Goal: Task Accomplishment & Management: Manage account settings

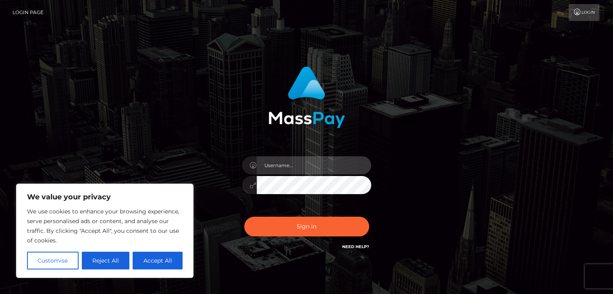
click at [284, 166] on input "text" at bounding box center [314, 165] width 114 height 18
type input "[EMAIL_ADDRESS][DOMAIN_NAME]"
click at [244, 217] on button "Sign in" at bounding box center [306, 227] width 125 height 20
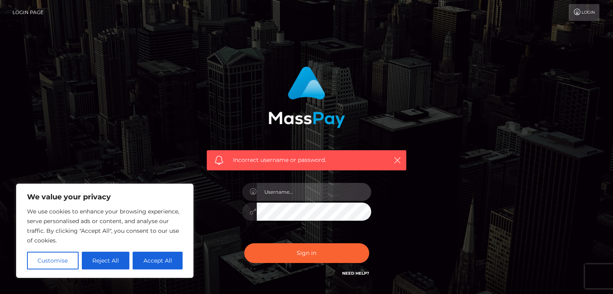
click at [295, 189] on input "text" at bounding box center [314, 192] width 114 height 18
type input "[EMAIL_ADDRESS][DOMAIN_NAME]"
click at [244, 243] on button "Sign in" at bounding box center [306, 253] width 125 height 20
click at [287, 197] on input "text" at bounding box center [314, 192] width 114 height 18
type input "[EMAIL_ADDRESS][DOMAIN_NAME]"
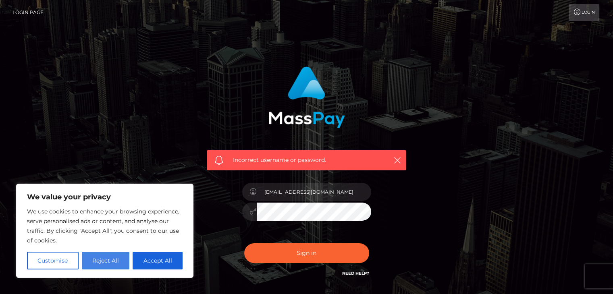
click at [119, 262] on button "Reject All" at bounding box center [106, 261] width 48 height 18
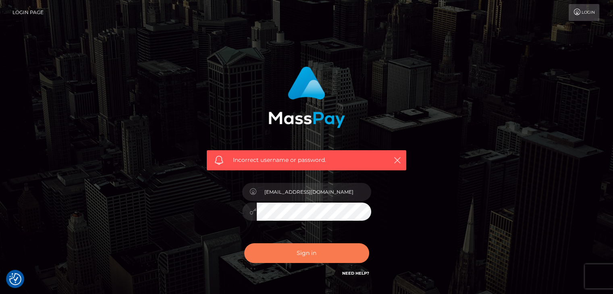
click at [285, 255] on button "Sign in" at bounding box center [306, 253] width 125 height 20
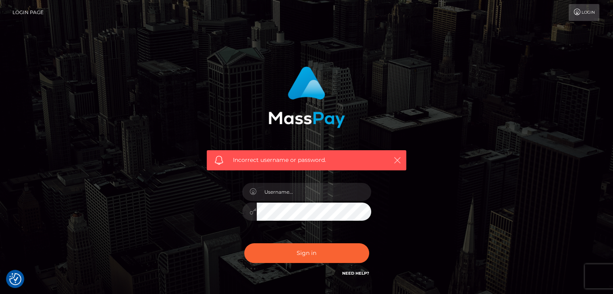
click at [398, 164] on icon "button" at bounding box center [397, 160] width 8 height 8
click at [397, 160] on icon "button" at bounding box center [397, 160] width 8 height 8
